Goal: Navigation & Orientation: Go to known website

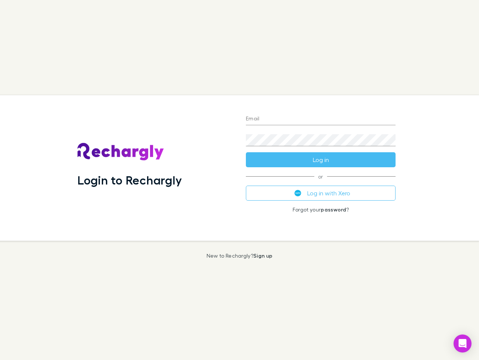
click at [240, 180] on div "Login to Rechargly" at bounding box center [156, 167] width 169 height 145
click at [321, 119] on input "Email" at bounding box center [321, 119] width 150 height 12
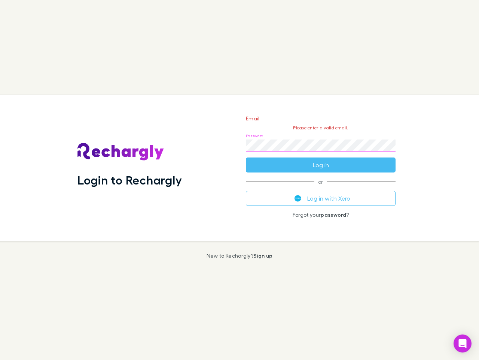
click at [321, 160] on form "Email Please enter a valid email. Password Log in" at bounding box center [321, 139] width 150 height 65
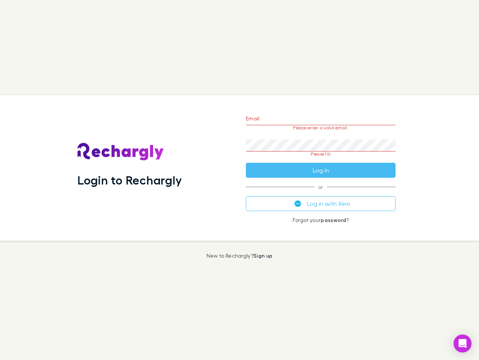
click at [321, 193] on div "Email Please enter a valid email. Password Please fill Log in or Log in with Xe…" at bounding box center [321, 167] width 162 height 145
click at [463, 343] on icon "Open Intercom Messenger" at bounding box center [463, 343] width 8 height 9
